Goal: Task Accomplishment & Management: Use online tool/utility

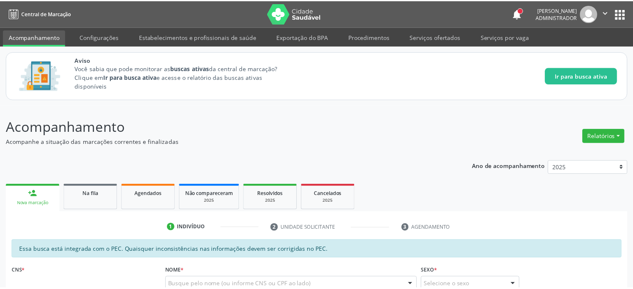
scroll to position [5, 0]
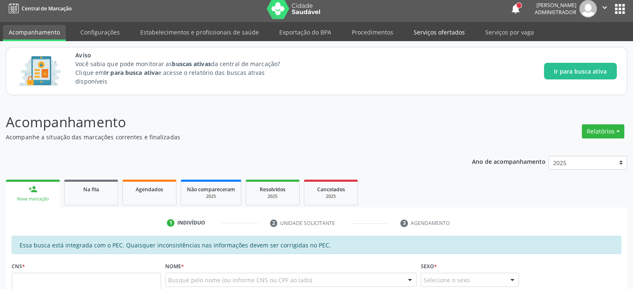
click at [424, 31] on link "Serviços ofertados" at bounding box center [439, 32] width 63 height 15
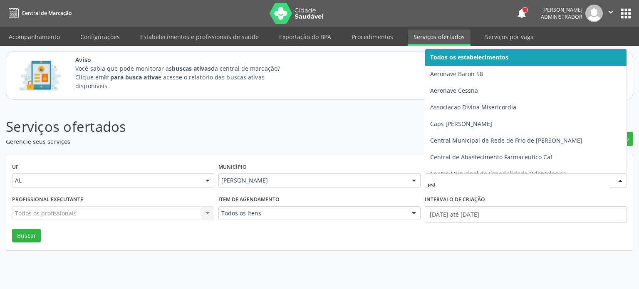
type input "esta"
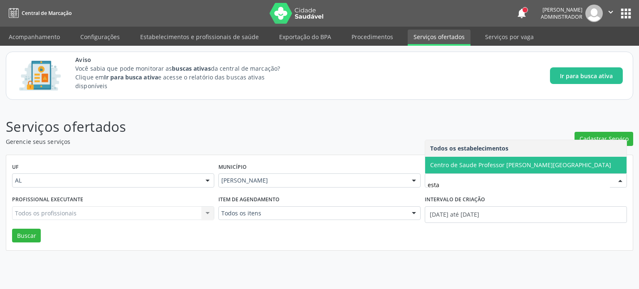
click at [491, 168] on span "Centro de Saude Professor [PERSON_NAME][GEOGRAPHIC_DATA]" at bounding box center [520, 165] width 181 height 8
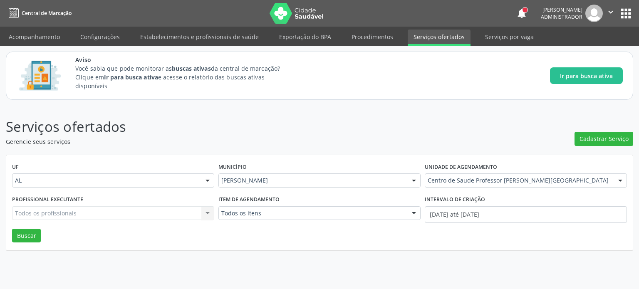
click at [108, 211] on div "Todos os profissionais Todos os profissionais Nenhum resultado encontrado para:…" at bounding box center [113, 213] width 202 height 14
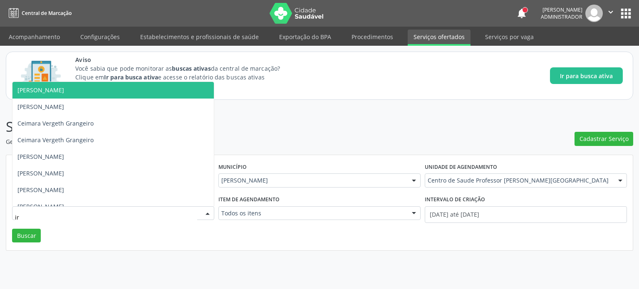
type input "i"
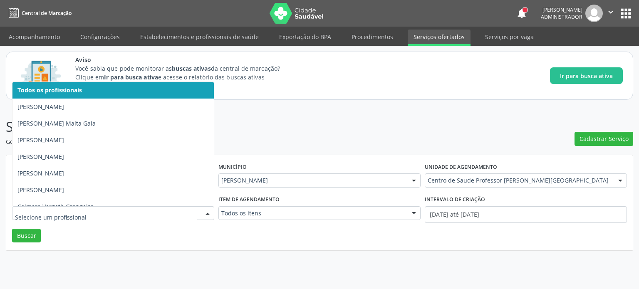
type input "y"
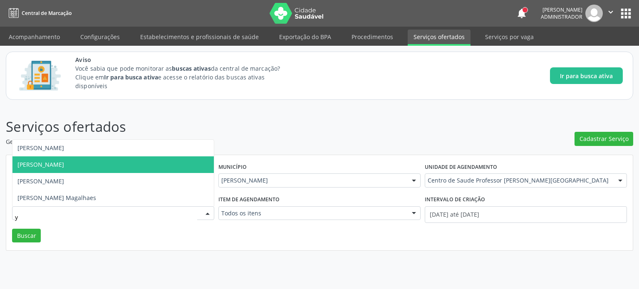
click at [60, 167] on span "[PERSON_NAME]" at bounding box center [40, 165] width 47 height 8
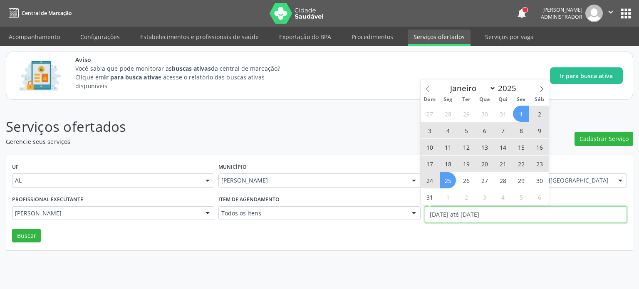
click at [501, 208] on input "[DATE] até [DATE]" at bounding box center [526, 214] width 202 height 17
click at [429, 193] on span "31" at bounding box center [429, 197] width 16 height 16
type input "[DATE]"
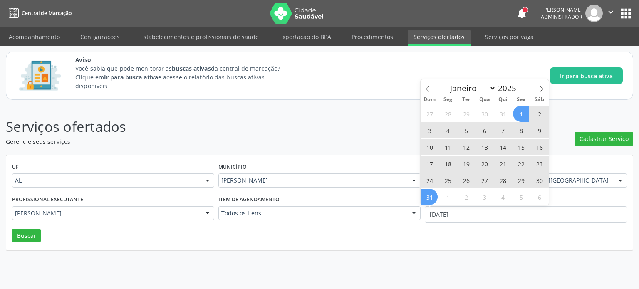
click at [523, 111] on span "1" at bounding box center [521, 114] width 16 height 16
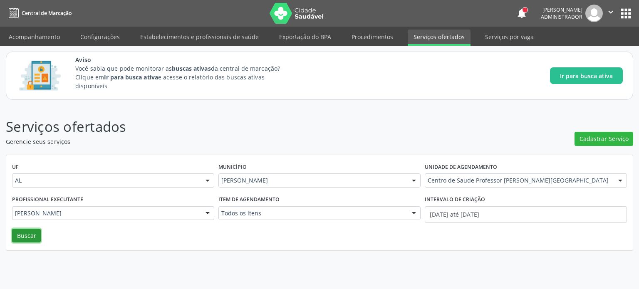
click at [30, 235] on button "Buscar" at bounding box center [26, 236] width 29 height 14
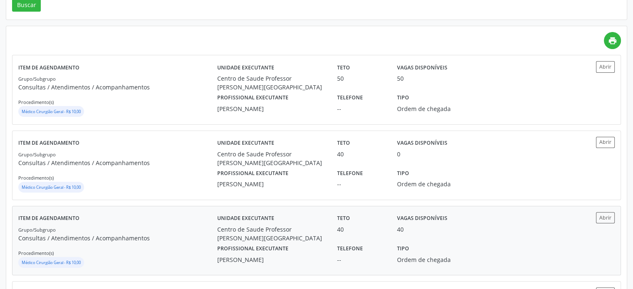
scroll to position [229, 0]
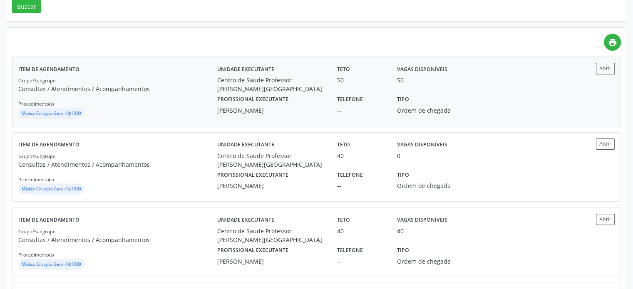
click at [338, 78] on div "50" at bounding box center [361, 80] width 48 height 9
